Goal: Task Accomplishment & Management: Manage account settings

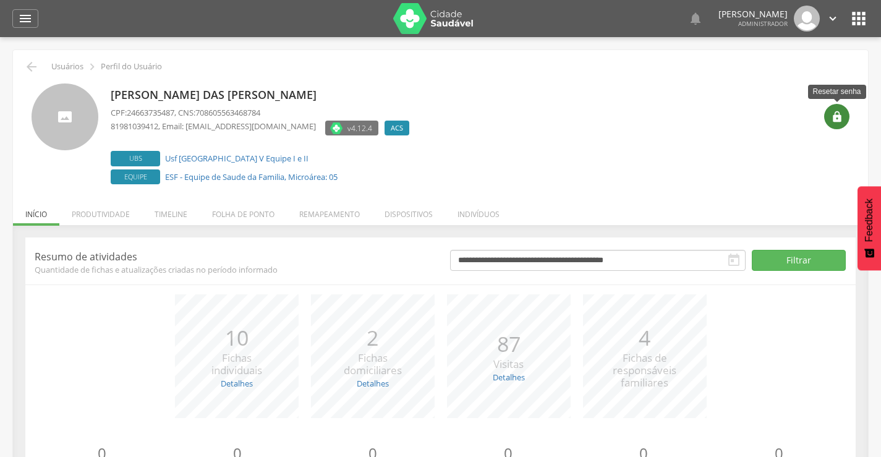
click at [837, 120] on icon "" at bounding box center [837, 117] width 12 height 12
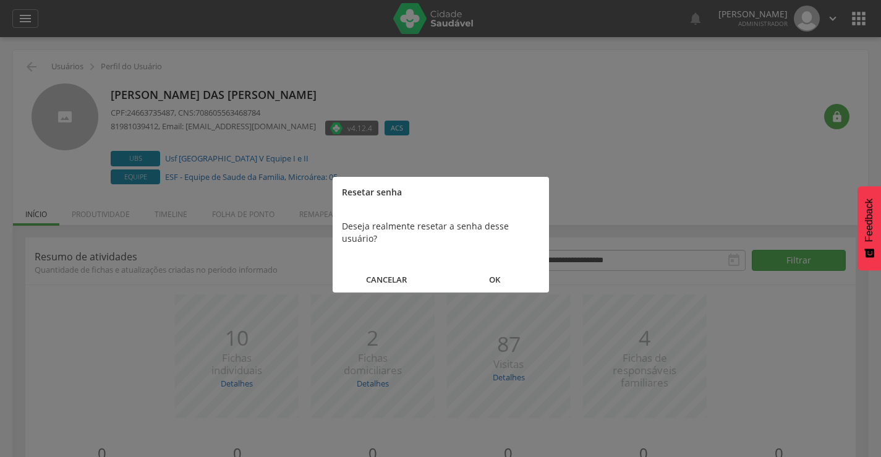
click at [502, 266] on button "OK" at bounding box center [495, 279] width 108 height 27
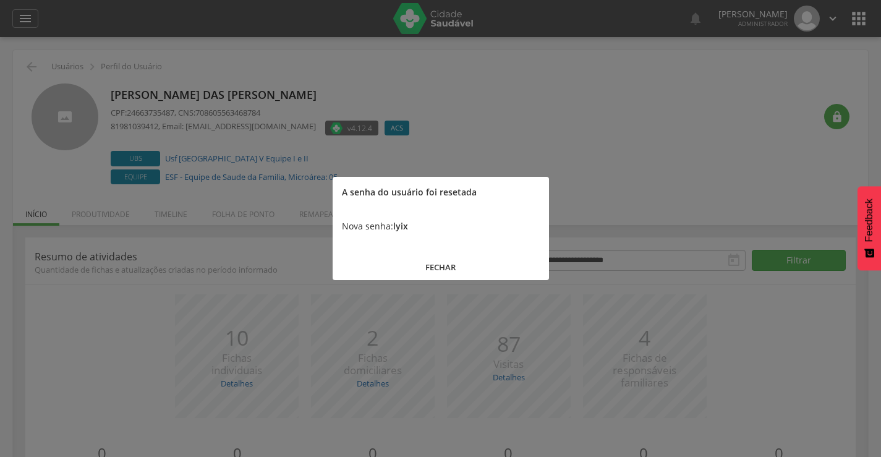
click at [441, 263] on button "FECHAR" at bounding box center [441, 267] width 216 height 27
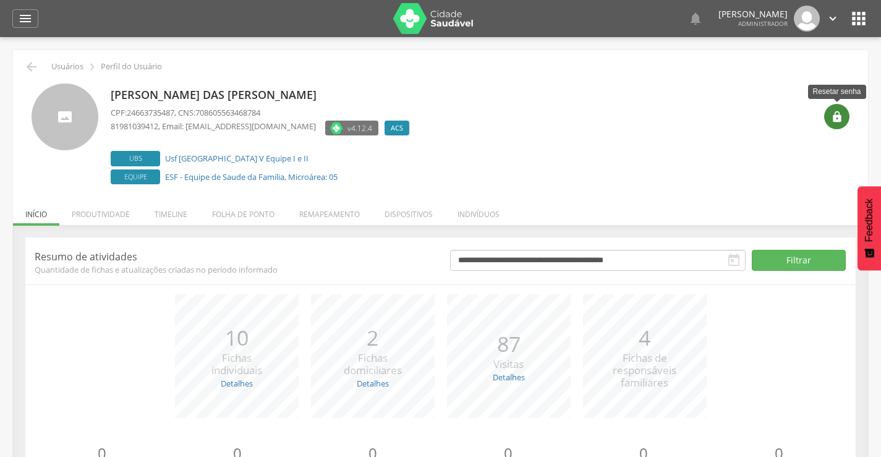
click at [835, 119] on icon "" at bounding box center [837, 117] width 12 height 12
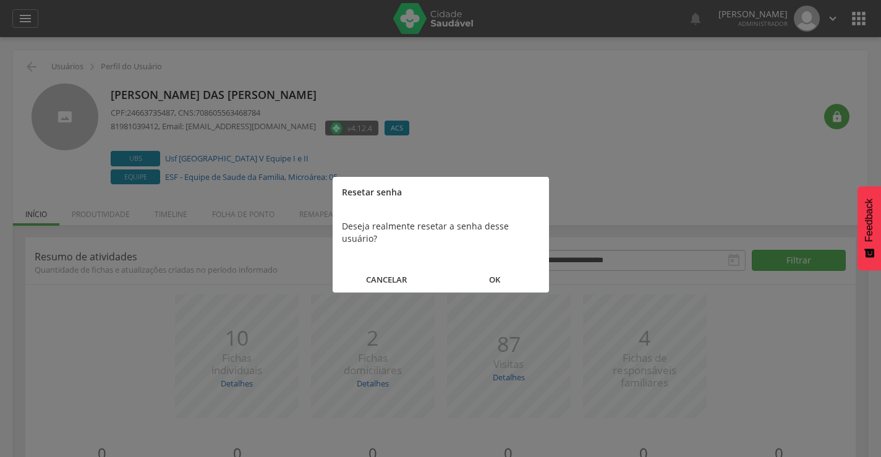
click at [499, 266] on button "OK" at bounding box center [495, 279] width 108 height 27
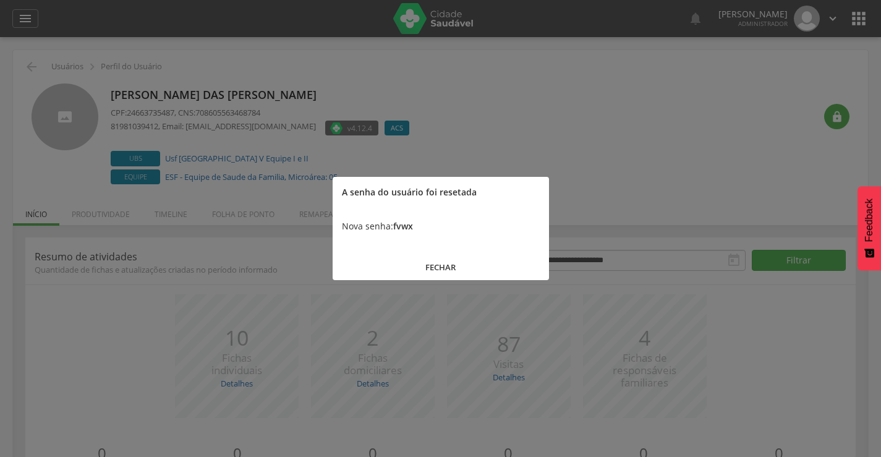
click at [445, 268] on button "FECHAR" at bounding box center [441, 267] width 216 height 27
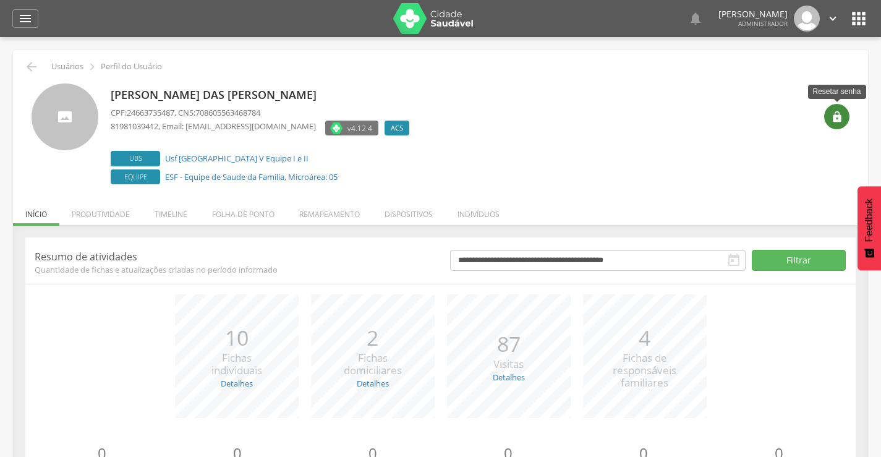
click at [834, 112] on icon "" at bounding box center [837, 117] width 12 height 12
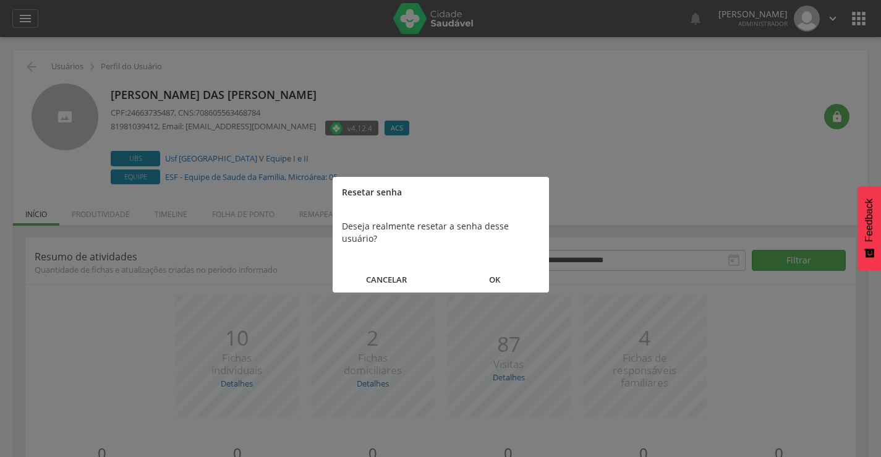
click at [495, 268] on button "OK" at bounding box center [495, 279] width 108 height 27
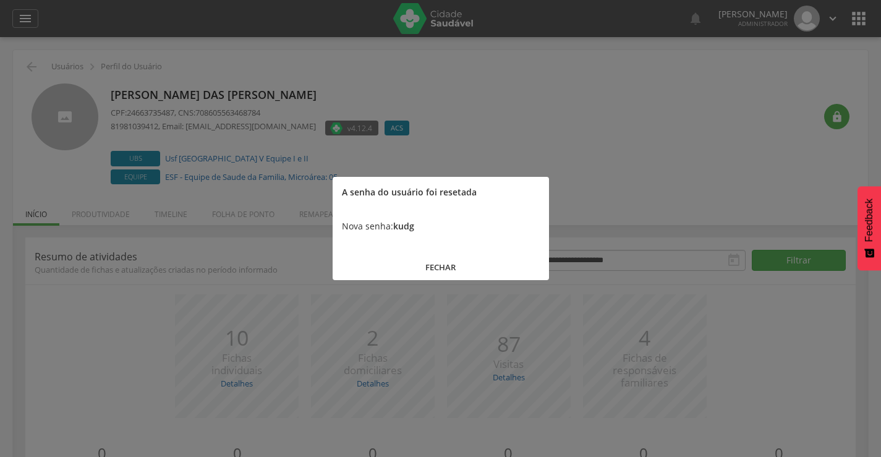
click at [445, 267] on button "FECHAR" at bounding box center [441, 267] width 216 height 27
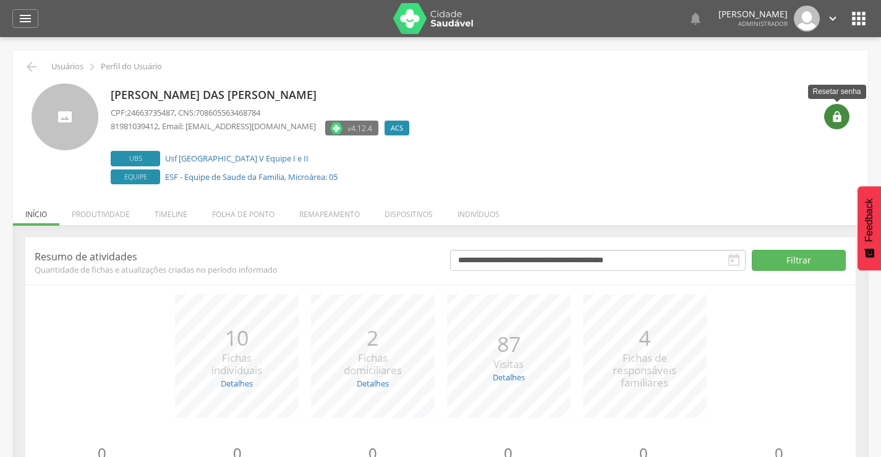
click at [841, 119] on icon "" at bounding box center [837, 117] width 12 height 12
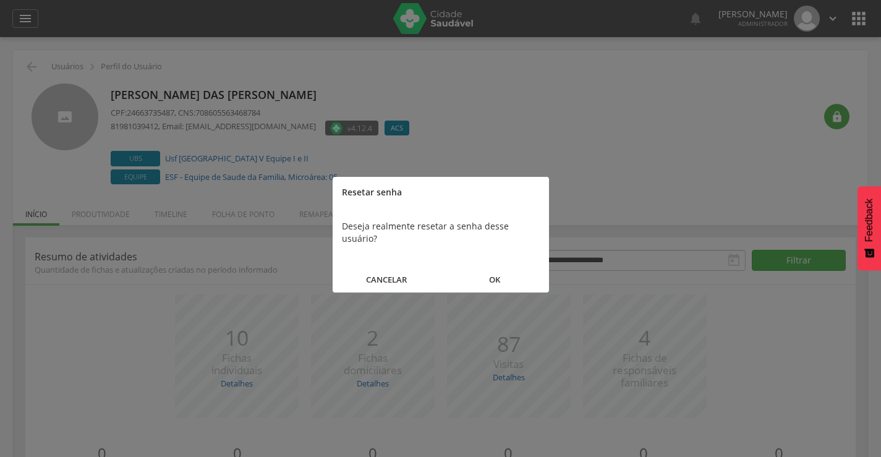
click at [493, 266] on button "OK" at bounding box center [495, 279] width 108 height 27
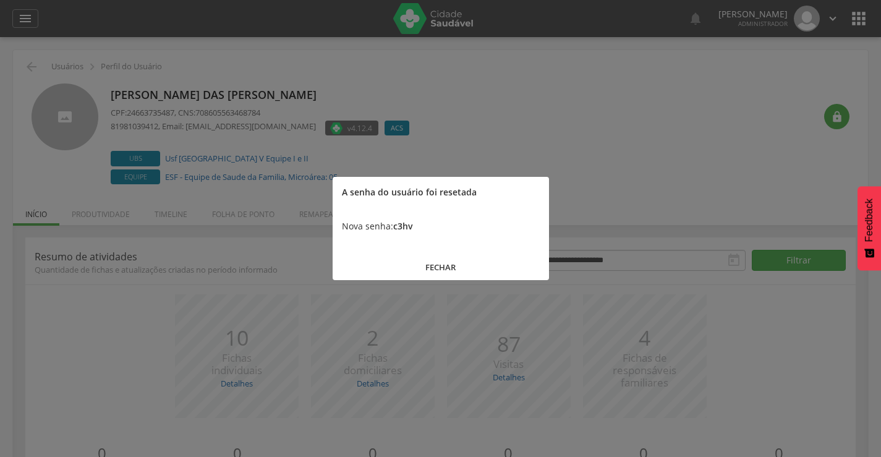
click at [809, 148] on div at bounding box center [440, 228] width 881 height 457
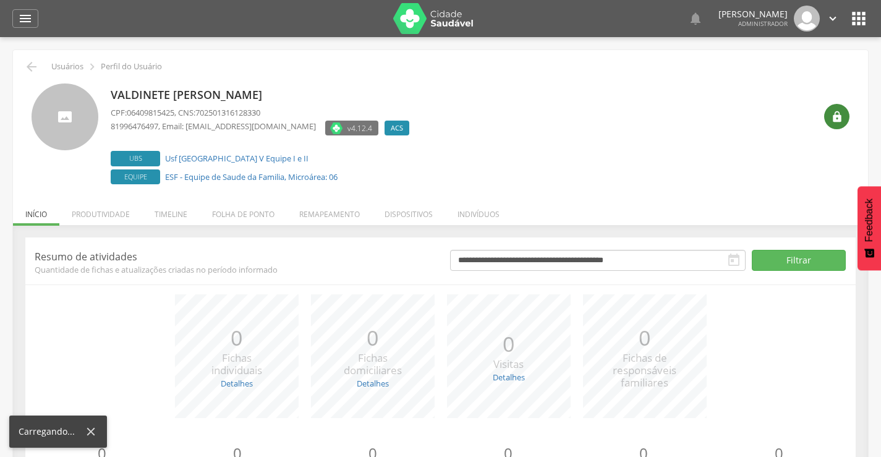
click at [842, 119] on icon "" at bounding box center [837, 117] width 12 height 12
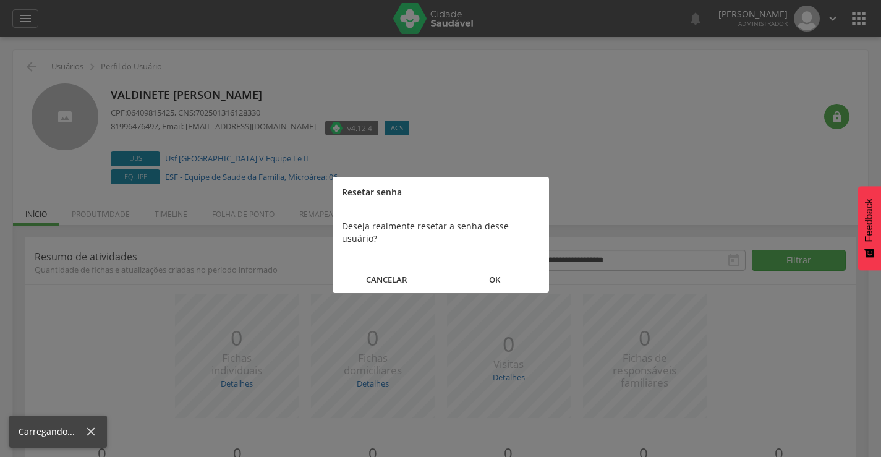
click at [495, 266] on button "OK" at bounding box center [495, 279] width 108 height 27
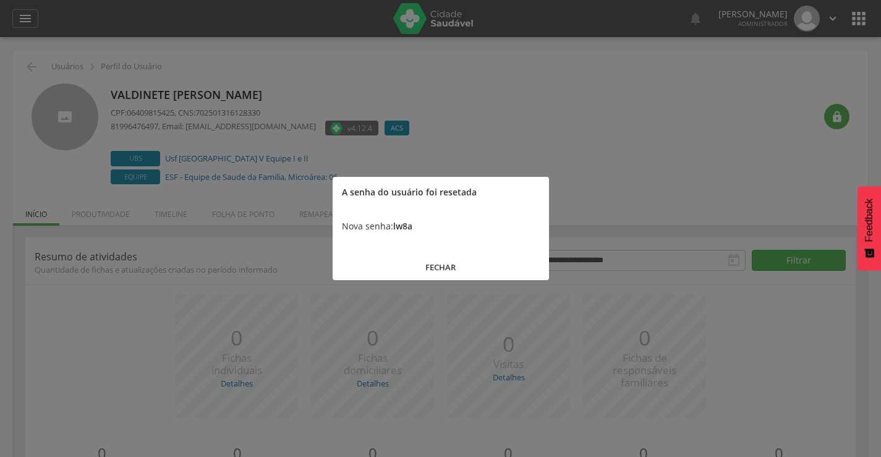
click at [441, 265] on button "FECHAR" at bounding box center [441, 267] width 216 height 27
